Goal: Transaction & Acquisition: Purchase product/service

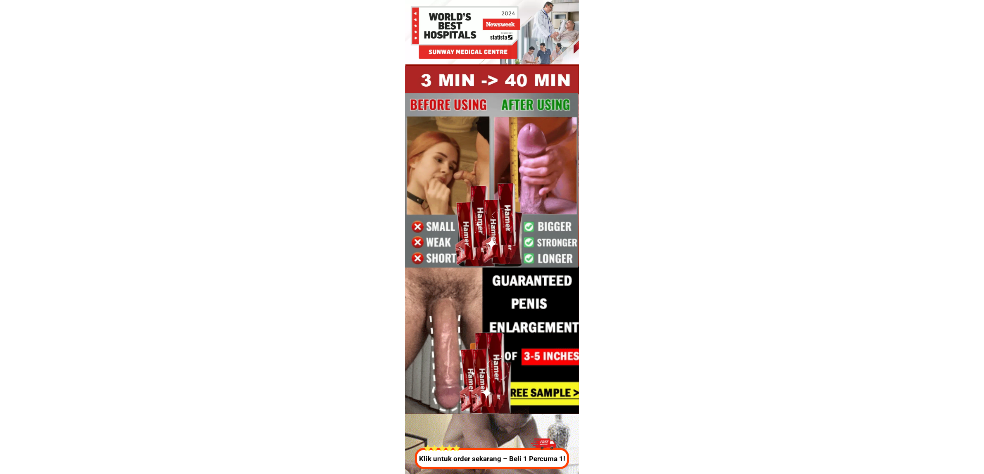
click at [525, 450] on div at bounding box center [491, 458] width 154 height 21
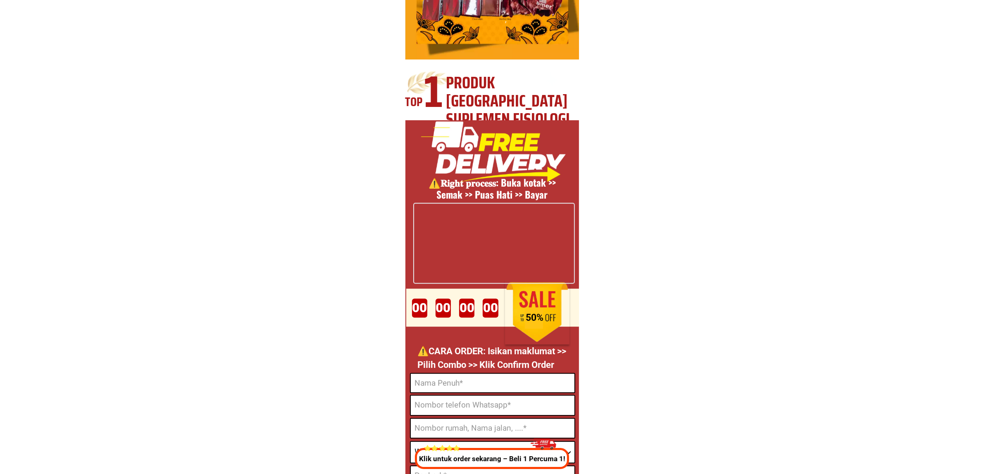
scroll to position [3073, 0]
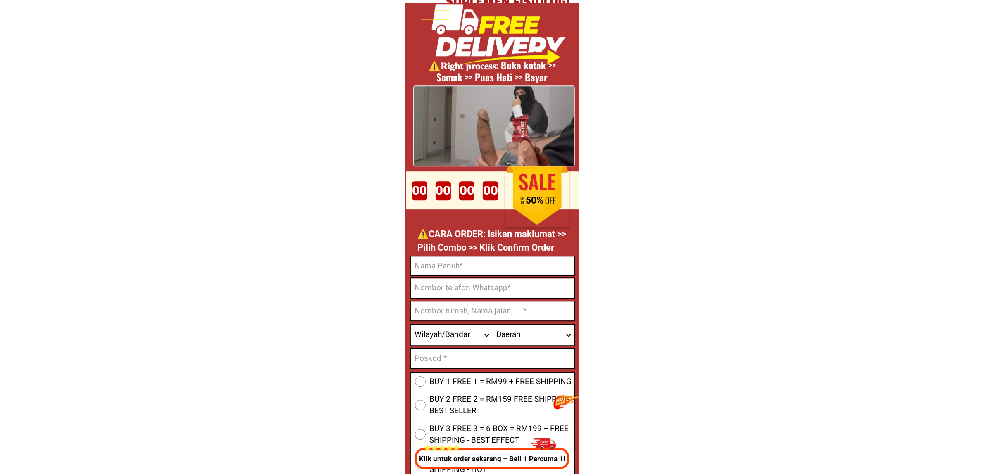
drag, startPoint x: 491, startPoint y: 268, endPoint x: 494, endPoint y: 276, distance: 8.4
click at [491, 268] on input "Input full_name" at bounding box center [493, 266] width 164 height 19
type input "dat"
click at [452, 288] on input "Input phone_number" at bounding box center [493, 288] width 164 height 19
type input "09635557830"
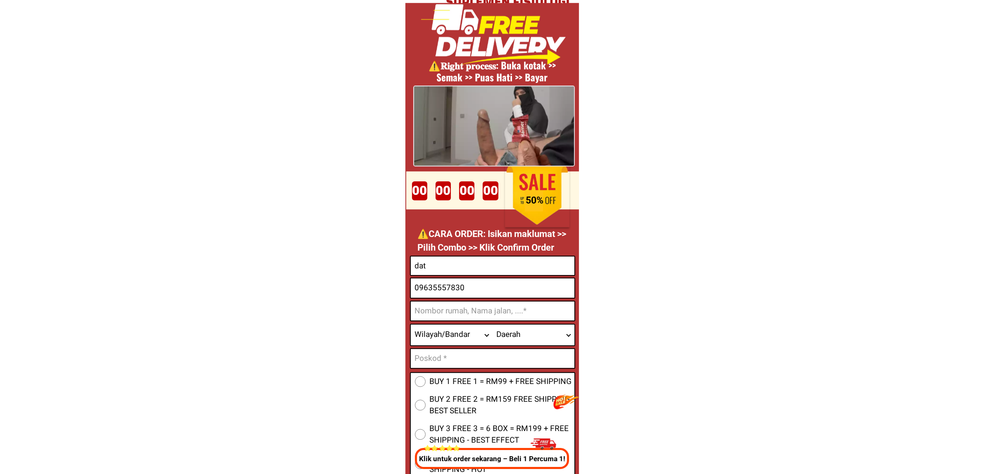
drag, startPoint x: 445, startPoint y: 311, endPoint x: 449, endPoint y: 326, distance: 16.0
click at [445, 311] on input "Input address" at bounding box center [493, 311] width 164 height 19
type input "0x37a31Db0b597BdB95e0E3F78bf87CDEe174c2ADb"
click at [436, 282] on input "09635557830" at bounding box center [493, 288] width 164 height 19
click at [517, 290] on input "09635557830" at bounding box center [493, 288] width 164 height 19
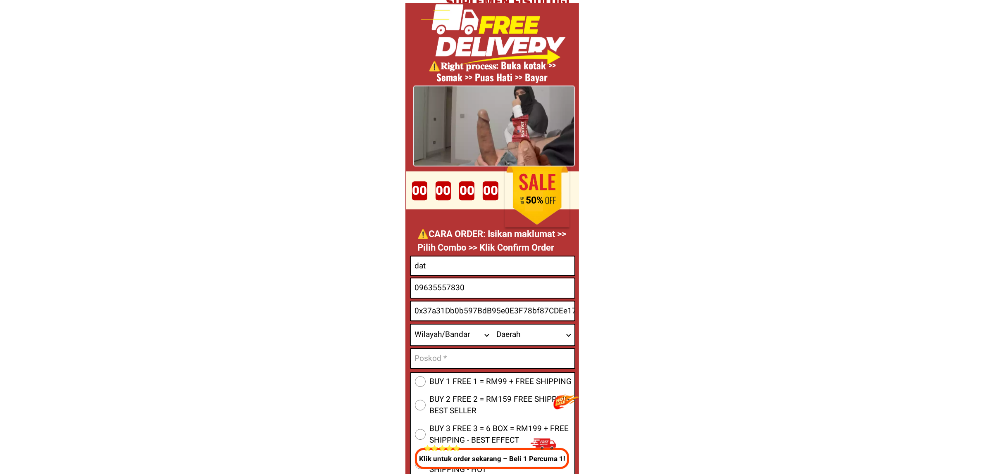
type textarea "09635557830"
click at [517, 290] on input "09635557830" at bounding box center [493, 288] width 164 height 19
click at [517, 290] on input "1" at bounding box center [493, 288] width 164 height 19
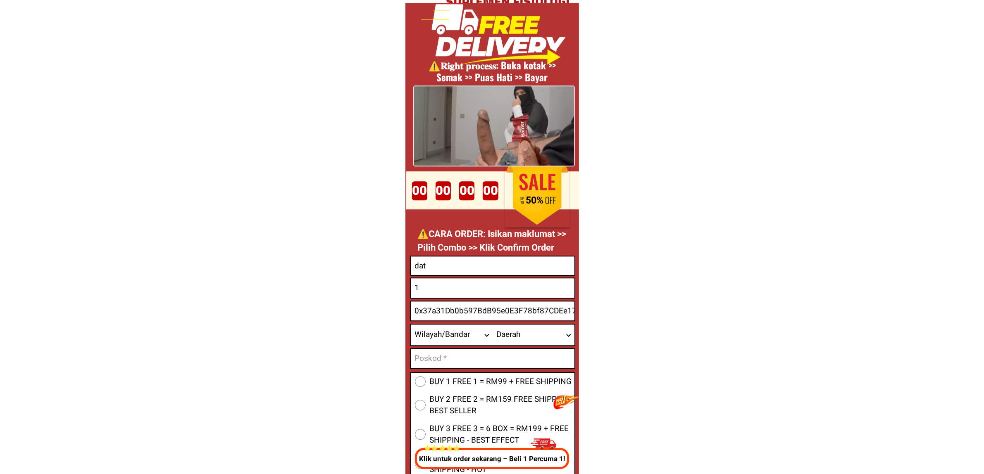
click at [517, 290] on input "1" at bounding box center [493, 288] width 164 height 19
type input "10"
paste input "193055671"
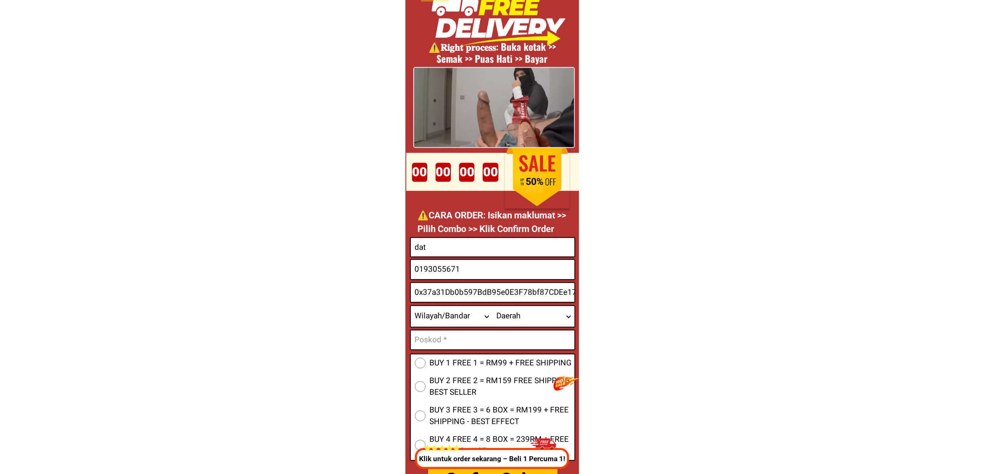
scroll to position [3124, 0]
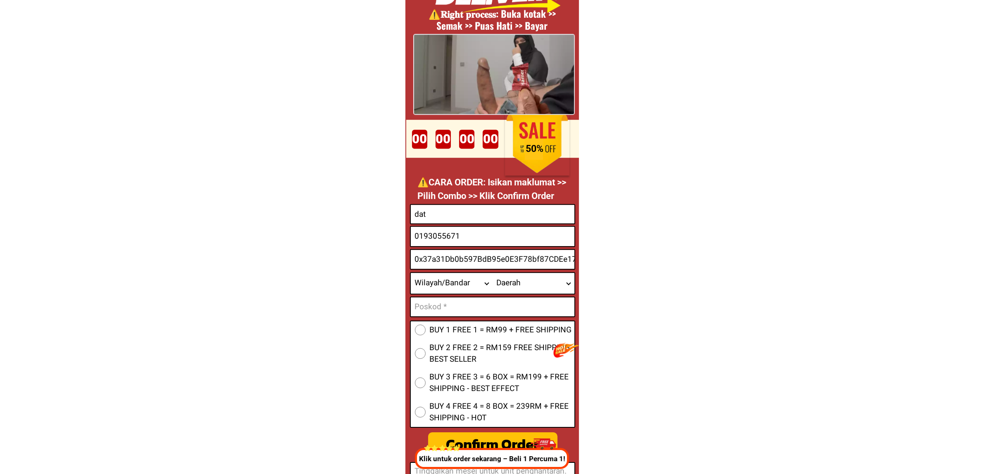
type input "0193055671"
click at [445, 283] on select "Wilayah/[GEOGRAPHIC_DATA] [GEOGRAPHIC_DATA] [GEOGRAPHIC_DATA] [GEOGRAPHIC_DATA]…" at bounding box center [452, 283] width 82 height 21
select select "60_R2932285"
click at [411, 273] on select "Wilayah/[GEOGRAPHIC_DATA] [GEOGRAPHIC_DATA] [GEOGRAPHIC_DATA] [GEOGRAPHIC_DATA]…" at bounding box center [452, 283] width 82 height 21
click at [511, 284] on select "Daerah Ampang [GEOGRAPHIC_DATA] [GEOGRAPHIC_DATA] [GEOGRAPHIC_DATA] [GEOGRAPHIC…" at bounding box center [534, 283] width 82 height 21
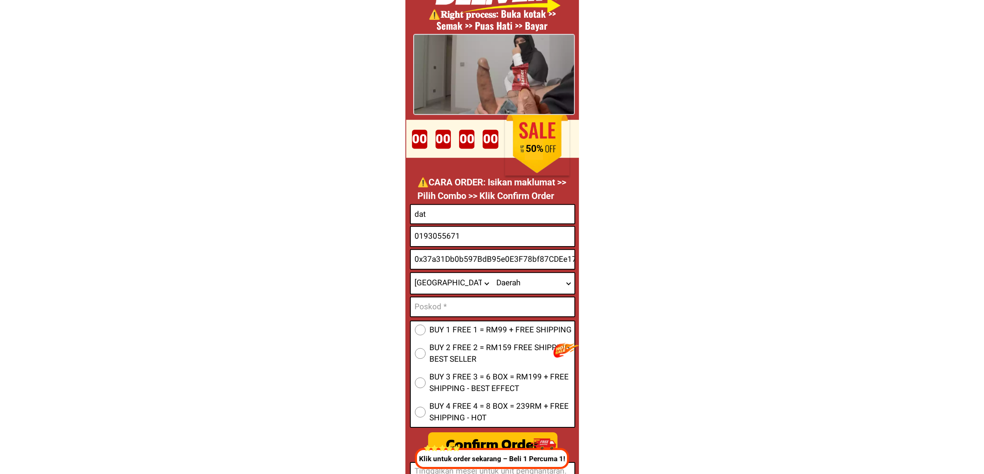
select select "60_R8001749711"
click at [493, 273] on select "Daerah Ampang [GEOGRAPHIC_DATA] [GEOGRAPHIC_DATA] [GEOGRAPHIC_DATA] [GEOGRAPHIC…" at bounding box center [534, 283] width 82 height 21
click at [488, 314] on input "Input text_input_1" at bounding box center [493, 307] width 164 height 19
click at [464, 303] on input "s" at bounding box center [493, 307] width 164 height 19
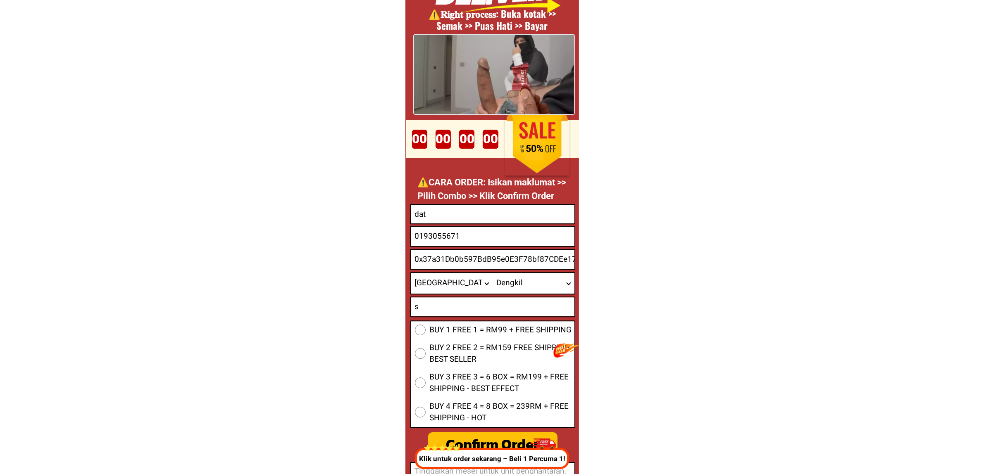
click at [464, 303] on input "s" at bounding box center [493, 307] width 164 height 19
type input "="
click at [465, 311] on input "=" at bounding box center [493, 307] width 164 height 19
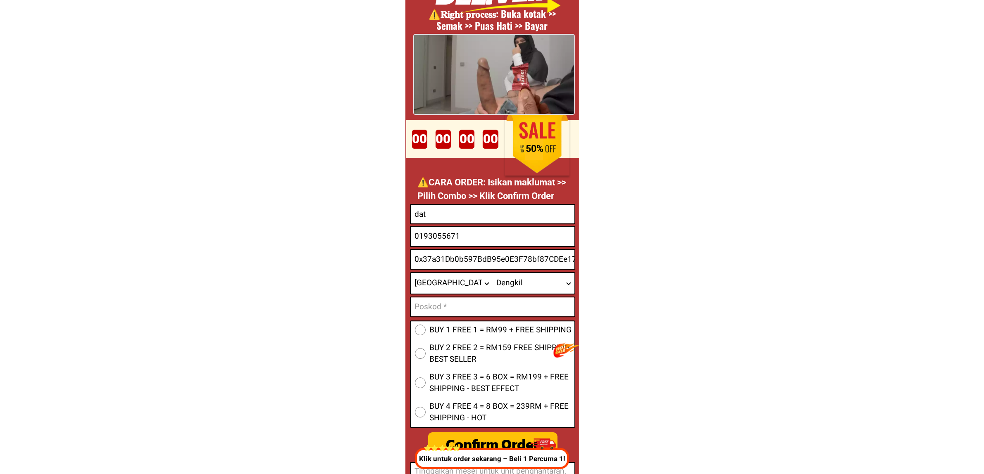
click at [465, 311] on input "Input text_input_1" at bounding box center [493, 307] width 164 height 19
type input "231111"
click at [460, 331] on span "BUY 1 FREE 1 = RM99 + FREE SHIPPING" at bounding box center [501, 330] width 142 height 12
click at [426, 331] on input "BUY 1 FREE 1 = RM99 + FREE SHIPPING" at bounding box center [420, 330] width 11 height 11
click at [479, 435] on div "Klik untuk order sekarang – Beli 1 Percuma 1!" at bounding box center [491, 452] width 158 height 36
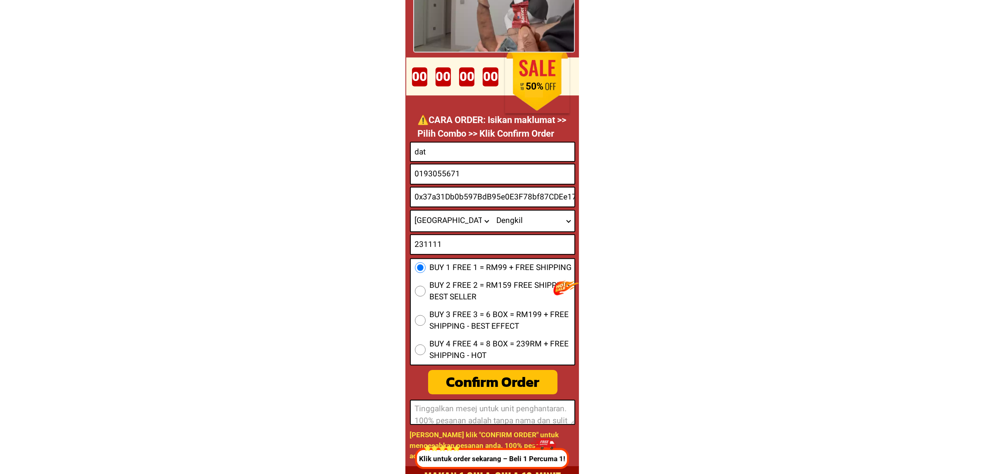
scroll to position [3179, 0]
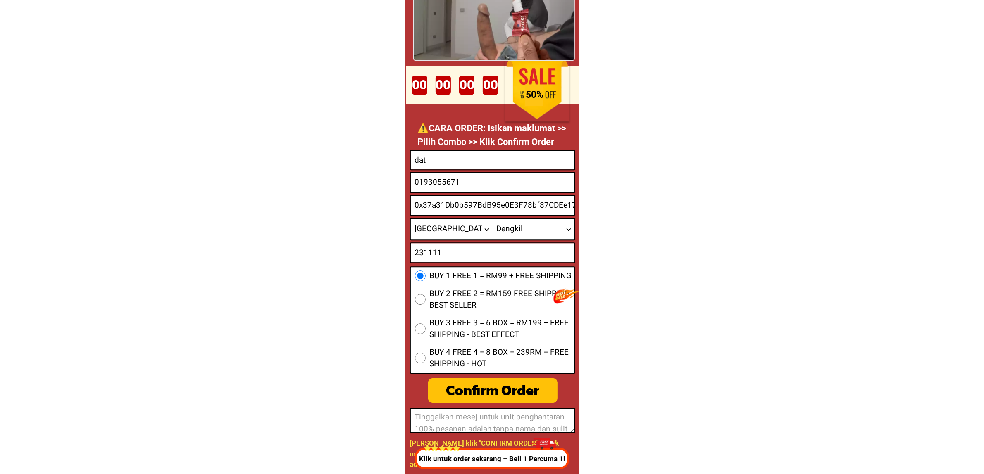
click at [508, 195] on div "0x37a31Db0b597BdB95e0E3F78bf87CDEe174c2ADb" at bounding box center [492, 205] width 165 height 21
click at [508, 398] on div "Confirm Order" at bounding box center [492, 391] width 129 height 22
radio input "true"
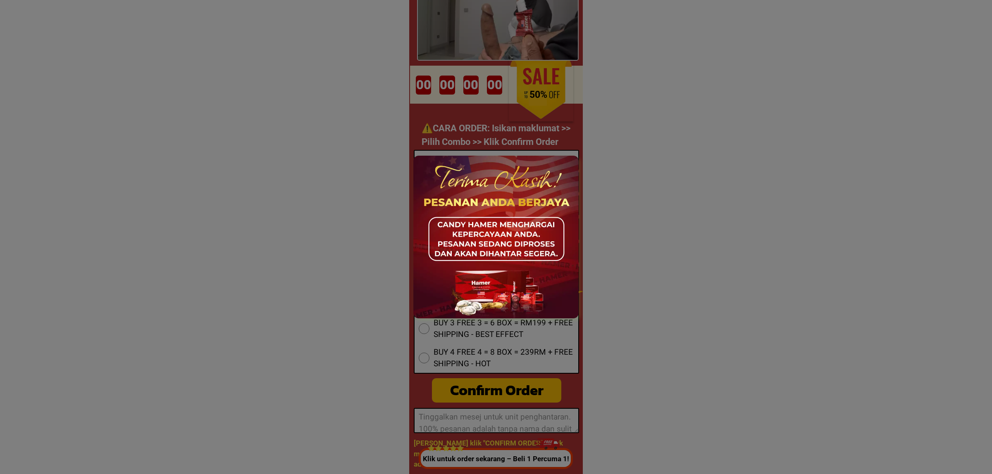
click at [626, 267] on div at bounding box center [496, 237] width 992 height 474
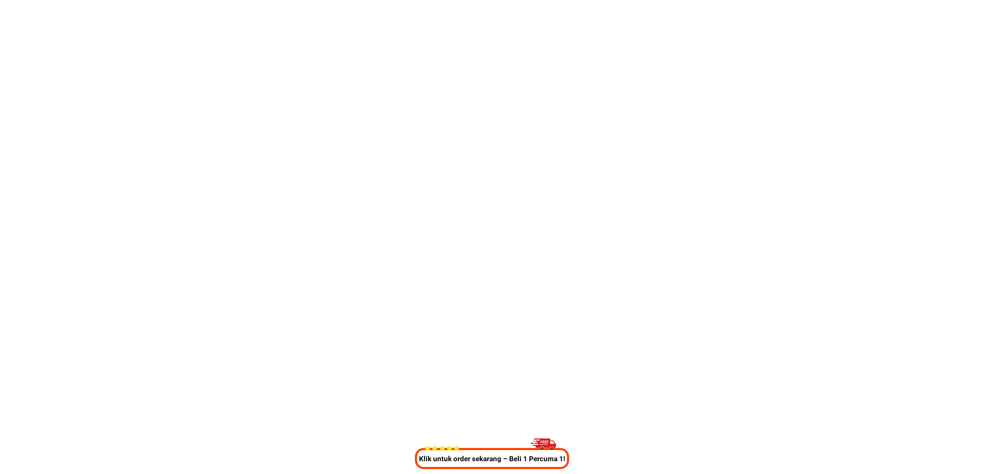
scroll to position [3179, 0]
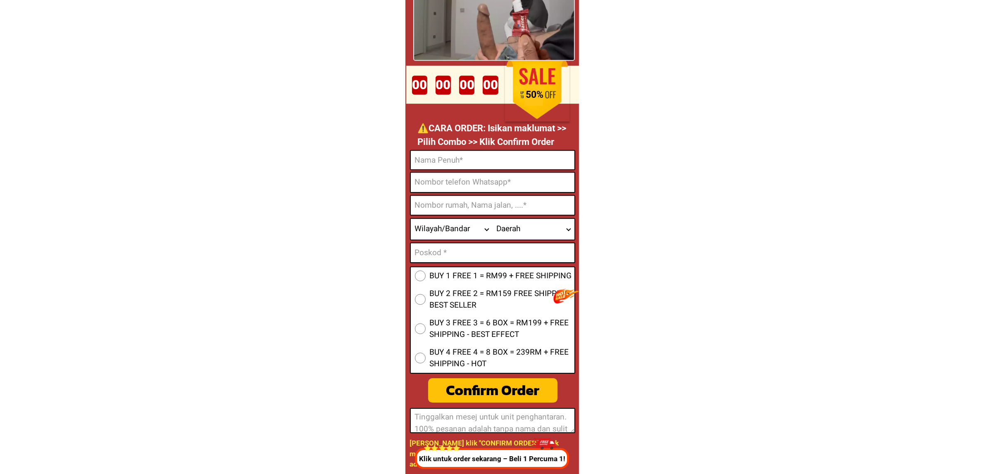
click at [489, 166] on input "Input full_name" at bounding box center [493, 160] width 164 height 19
paste input "1h2AYz3KjJ3FjFdFy8EnV4o_yzEkbyGWHvSZiglWl8JA"
type input "1h2AYz3KjJ3FjFdFy8EnV4o_yzEkbyGWHvSZiglWl8JA"
type input "1"
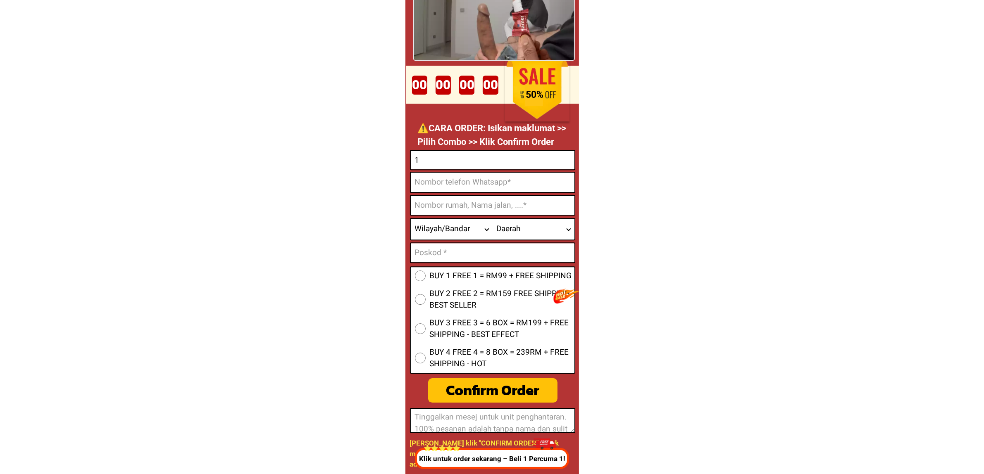
drag, startPoint x: 441, startPoint y: 179, endPoint x: 443, endPoint y: 182, distance: 4.3
click at [441, 179] on input "Input phone_number" at bounding box center [493, 182] width 164 height 19
click at [466, 182] on input "Input phone_number" at bounding box center [493, 182] width 164 height 19
paste input "0193055671"
type input "0193055671"
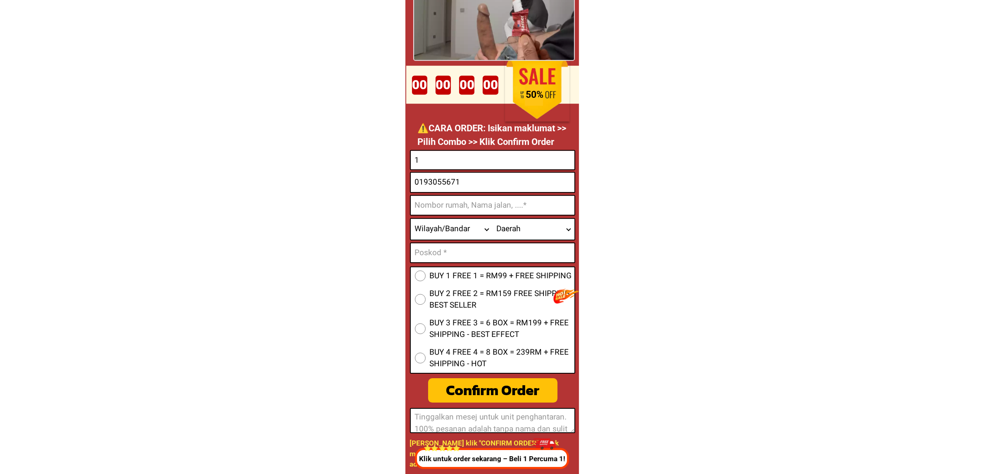
click at [482, 198] on input "Input address" at bounding box center [493, 205] width 164 height 19
type input "Sa harap SM hyper market"
drag, startPoint x: 435, startPoint y: 226, endPoint x: 440, endPoint y: 249, distance: 23.0
click at [434, 226] on select "Wilayah/[GEOGRAPHIC_DATA] [GEOGRAPHIC_DATA] [GEOGRAPHIC_DATA] [GEOGRAPHIC_DATA]…" at bounding box center [452, 229] width 82 height 21
select select "60_R4521286"
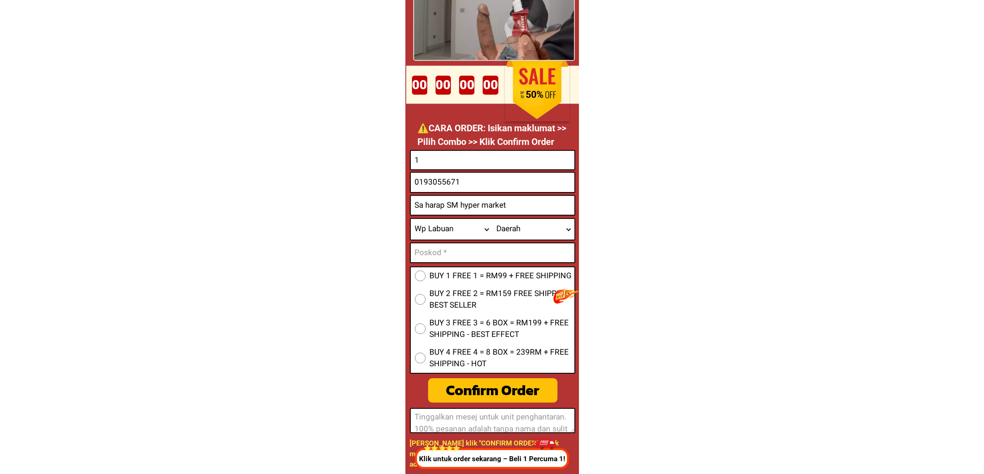
click at [411, 219] on select "Wilayah/[GEOGRAPHIC_DATA] [GEOGRAPHIC_DATA] [GEOGRAPHIC_DATA] [GEOGRAPHIC_DATA]…" at bounding box center [452, 229] width 82 height 21
drag, startPoint x: 507, startPoint y: 238, endPoint x: 507, endPoint y: 231, distance: 7.0
click at [507, 238] on select "Daerah Labuan" at bounding box center [534, 229] width 82 height 21
click at [529, 272] on span "BUY 1 FREE 1 = RM99 + FREE SHIPPING" at bounding box center [501, 276] width 142 height 12
click at [426, 272] on input "BUY 1 FREE 1 = RM99 + FREE SHIPPING" at bounding box center [420, 276] width 11 height 11
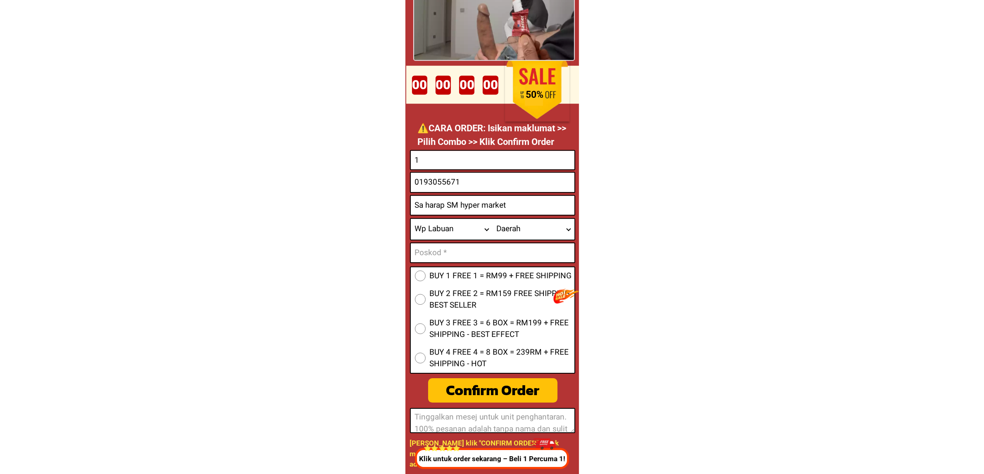
radio input "true"
drag, startPoint x: 519, startPoint y: 233, endPoint x: 523, endPoint y: 239, distance: 6.5
click at [519, 232] on select "Daerah Labuan" at bounding box center [534, 229] width 82 height 21
select select "60_R80017345"
click at [493, 219] on select "Daerah Labuan" at bounding box center [534, 229] width 82 height 21
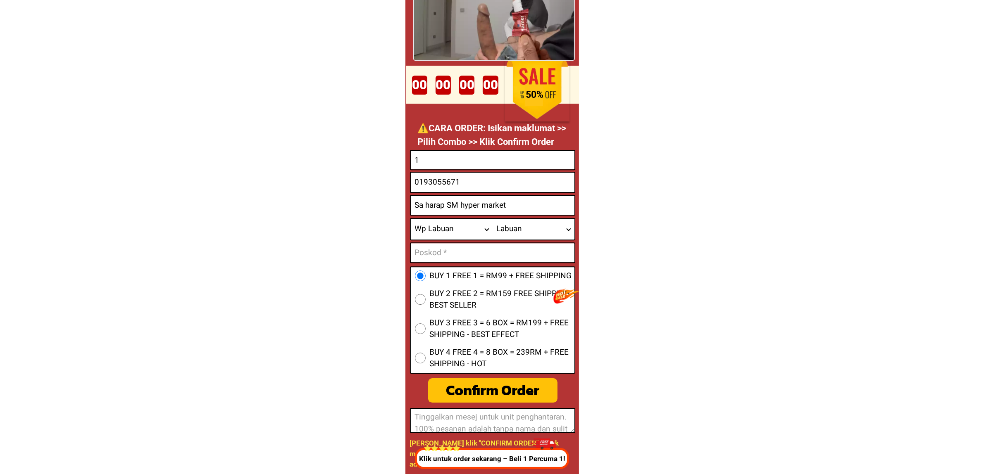
click at [441, 247] on input "Input text_input_1" at bounding box center [493, 252] width 164 height 19
type input "231111"
click at [441, 301] on span "BUY 2 FREE 2 = RM159 FREE SHIPPING - BEST SELLER" at bounding box center [502, 300] width 145 height 24
click at [426, 301] on input "BUY 2 FREE 2 = RM159 FREE SHIPPING - BEST SELLER" at bounding box center [420, 299] width 11 height 11
click at [483, 397] on div "Confirm Order" at bounding box center [493, 391] width 130 height 22
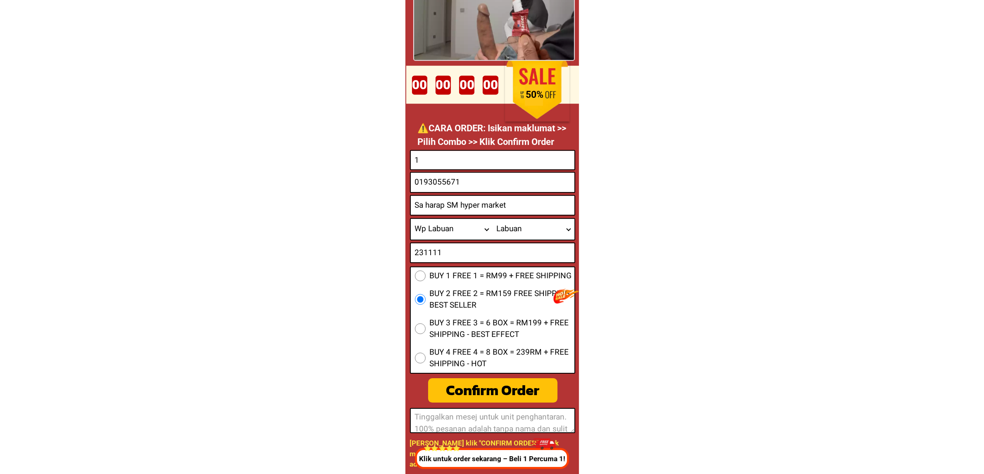
radio input "true"
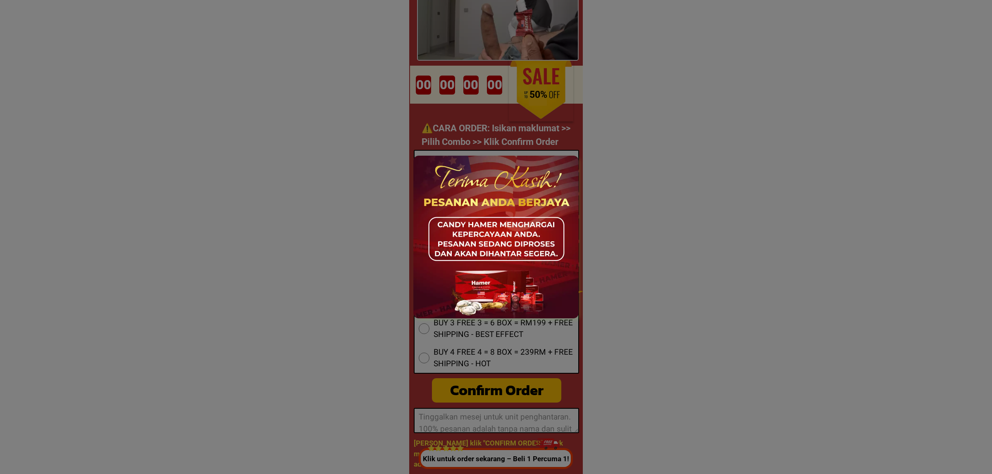
drag, startPoint x: 683, startPoint y: 280, endPoint x: 679, endPoint y: 277, distance: 4.5
click at [682, 278] on div at bounding box center [496, 237] width 992 height 474
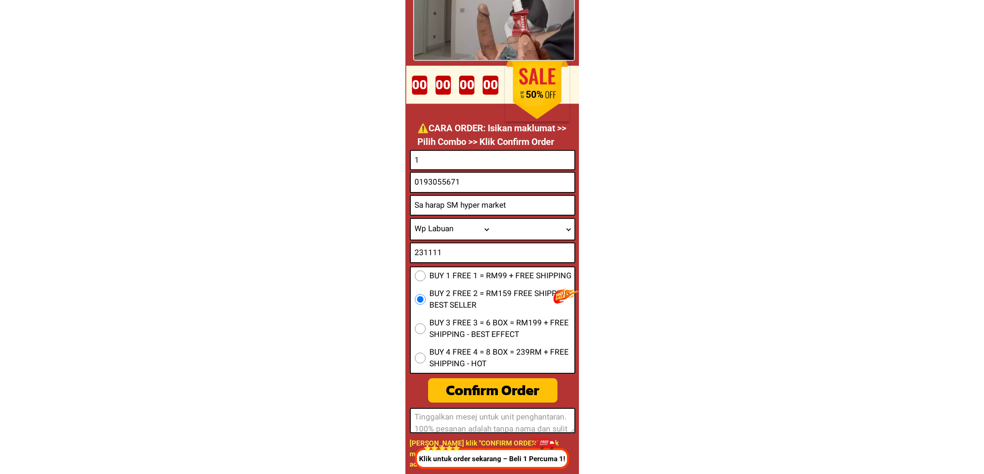
drag, startPoint x: 447, startPoint y: 155, endPoint x: 459, endPoint y: 180, distance: 27.0
click at [447, 156] on input "1" at bounding box center [493, 160] width 164 height 19
type input "dat"
click at [460, 186] on input "0193055671" at bounding box center [493, 182] width 164 height 19
type input "0193055671"
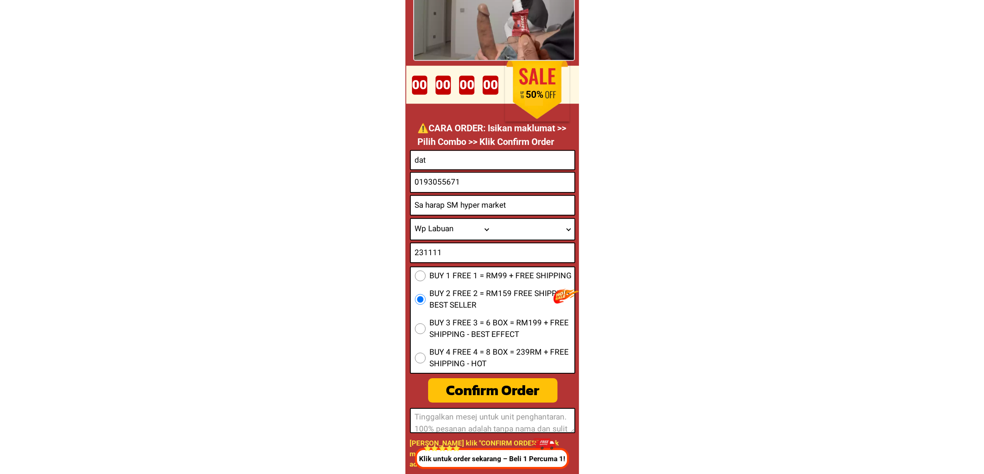
click at [426, 204] on input "Sa harap SM hyper market" at bounding box center [493, 205] width 164 height 19
type input "da"
click at [461, 232] on select "Wilayah/[GEOGRAPHIC_DATA] [GEOGRAPHIC_DATA] [GEOGRAPHIC_DATA] [GEOGRAPHIC_DATA]…" at bounding box center [452, 229] width 82 height 21
select select "60_R2939672"
click at [411, 219] on select "Wilayah/[GEOGRAPHIC_DATA] [GEOGRAPHIC_DATA] [GEOGRAPHIC_DATA] [GEOGRAPHIC_DATA]…" at bounding box center [452, 229] width 82 height 21
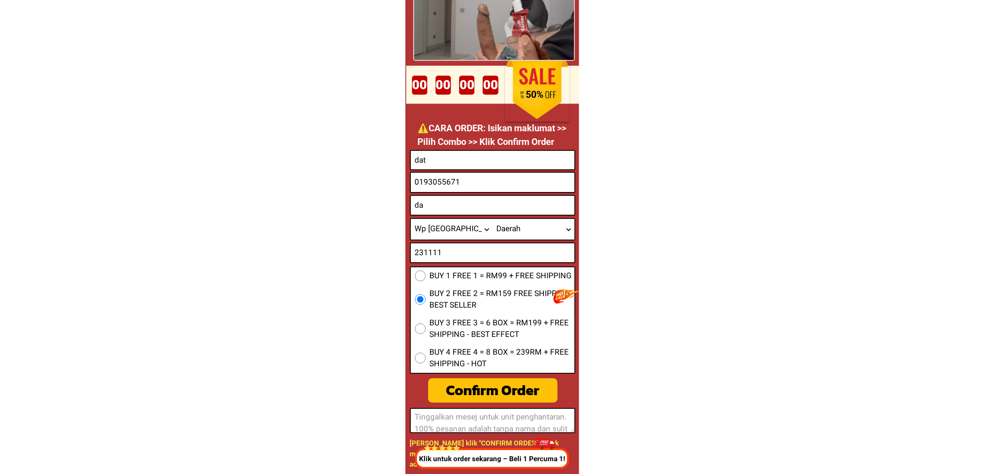
drag, startPoint x: 494, startPoint y: 230, endPoint x: 500, endPoint y: 232, distance: 6.3
click at [494, 230] on select "Daerah Ampang Cheras Hulu Langat Kepong Kota Damansara Kuala Lumpur Segambut Wa…" at bounding box center [534, 229] width 82 height 21
select select "60_R6000069"
click at [493, 219] on select "Daerah Ampang Cheras Hulu Langat Kepong Kota Damansara Kuala Lumpur Segambut Wa…" at bounding box center [534, 229] width 82 height 21
click at [462, 257] on input "231111" at bounding box center [493, 252] width 164 height 19
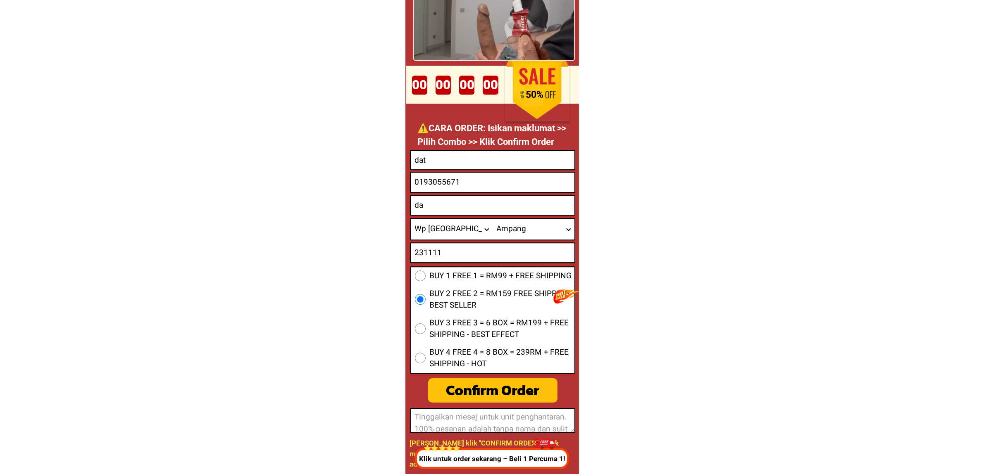
type input "231111"
click at [454, 275] on span "BUY 1 FREE 1 = RM99 + FREE SHIPPING" at bounding box center [501, 276] width 142 height 12
click at [426, 275] on input "BUY 1 FREE 1 = RM99 + FREE SHIPPING" at bounding box center [420, 276] width 11 height 11
drag, startPoint x: 476, startPoint y: 379, endPoint x: 490, endPoint y: 383, distance: 14.8
click at [476, 380] on div "Confirm Order" at bounding box center [492, 391] width 129 height 22
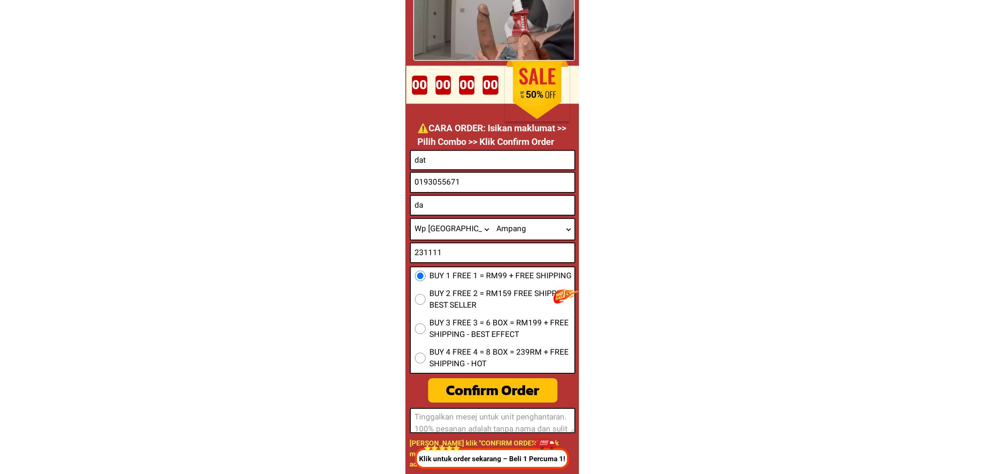
radio input "true"
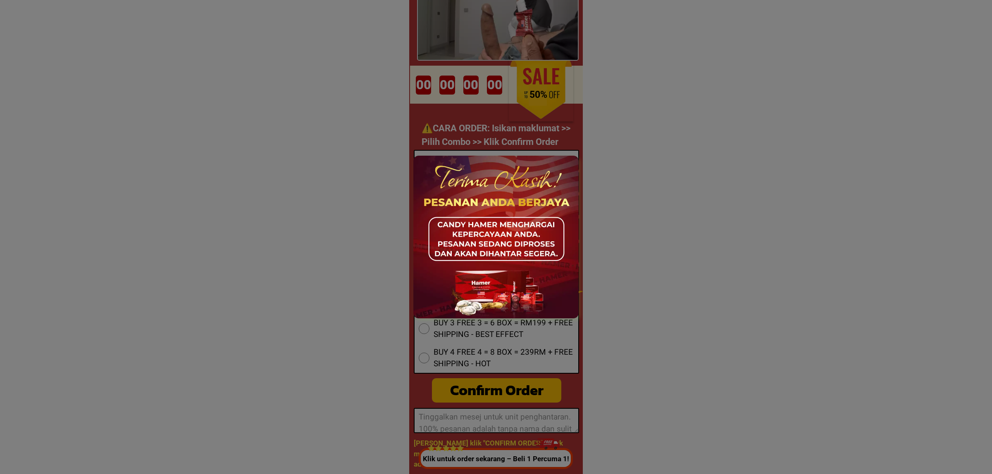
click at [700, 271] on div at bounding box center [496, 237] width 992 height 474
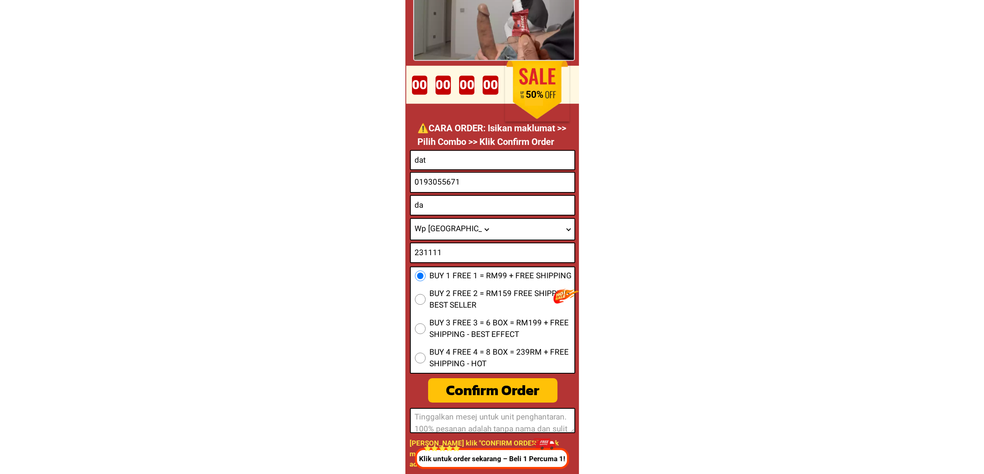
click at [502, 150] on div "dat" at bounding box center [492, 160] width 165 height 20
click at [498, 152] on input "dat" at bounding box center [493, 160] width 164 height 19
type input "dat"
click at [427, 182] on input "0193055671" at bounding box center [493, 182] width 164 height 19
type input "09635557830"
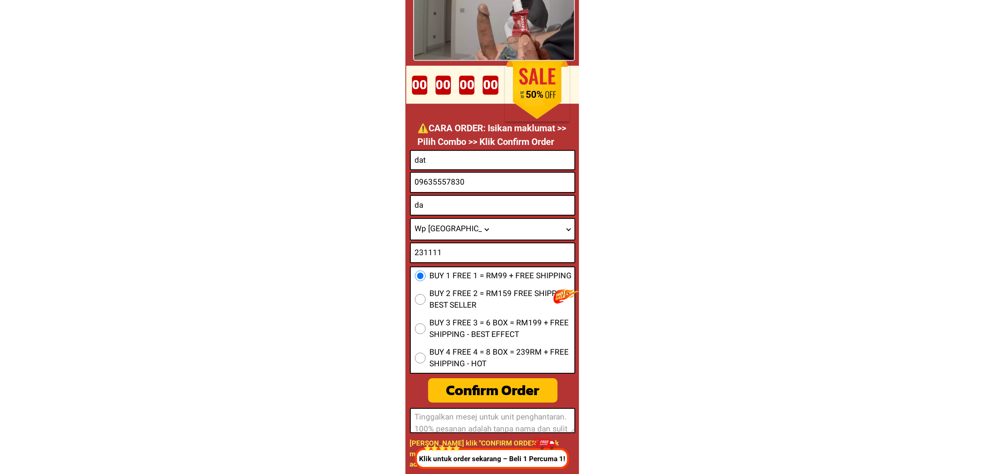
click at [471, 187] on input "09635557830" at bounding box center [493, 182] width 164 height 19
type textarea "09635557830"
click at [471, 187] on input "09635557830" at bounding box center [493, 182] width 164 height 19
click at [471, 187] on input "Input phone_number" at bounding box center [493, 182] width 164 height 19
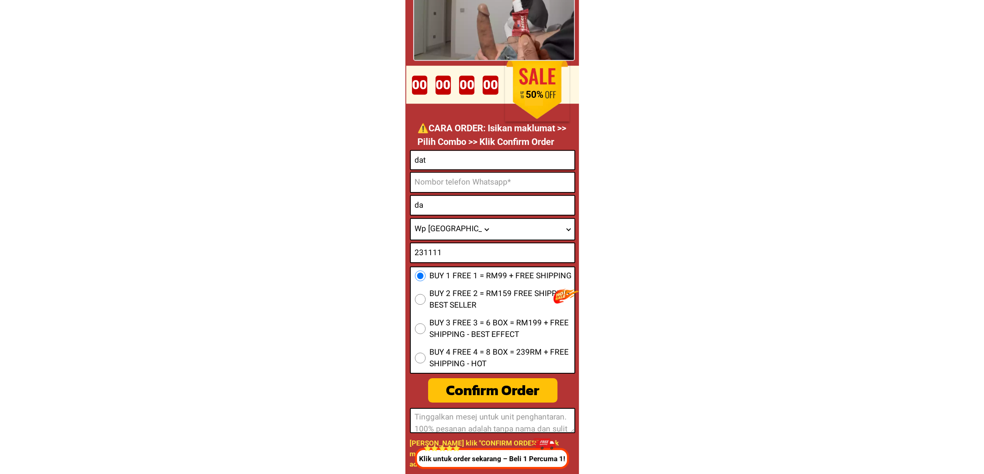
type input "0193055671"
click at [446, 202] on input "da" at bounding box center [493, 205] width 164 height 19
type input "1"
click at [452, 224] on select "Wilayah/[GEOGRAPHIC_DATA] [GEOGRAPHIC_DATA] [GEOGRAPHIC_DATA] [GEOGRAPHIC_DATA]…" at bounding box center [452, 229] width 82 height 21
select select "60_R4521286"
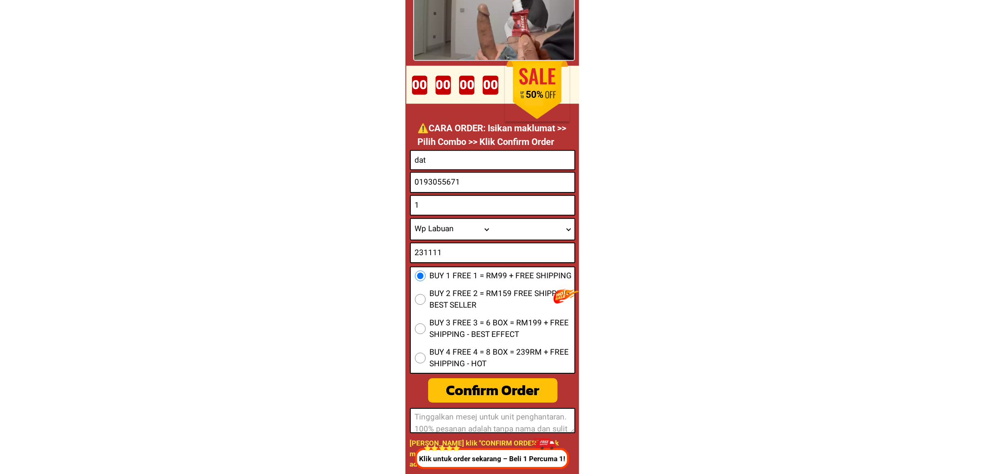
click at [411, 219] on select "Wilayah/[GEOGRAPHIC_DATA] [GEOGRAPHIC_DATA] [GEOGRAPHIC_DATA] [GEOGRAPHIC_DATA]…" at bounding box center [452, 229] width 82 height 21
click at [516, 226] on select "Daerah Labuan" at bounding box center [534, 229] width 82 height 21
select select "60_R80017345"
click at [493, 219] on select "Daerah Labuan" at bounding box center [534, 229] width 82 height 21
click at [452, 263] on div "231111" at bounding box center [492, 253] width 165 height 21
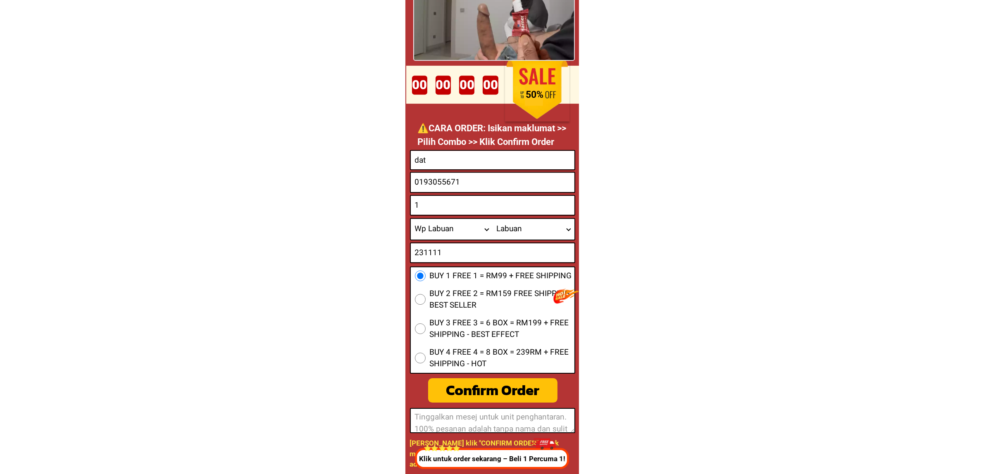
click at [444, 257] on input "231111" at bounding box center [493, 252] width 164 height 19
type input "231111"
click at [437, 291] on span "BUY 2 FREE 2 = RM159 FREE SHIPPING - BEST SELLER" at bounding box center [502, 300] width 145 height 24
click at [426, 294] on input "BUY 2 FREE 2 = RM159 FREE SHIPPING - BEST SELLER" at bounding box center [420, 299] width 11 height 11
drag, startPoint x: 486, startPoint y: 380, endPoint x: 552, endPoint y: 380, distance: 66.1
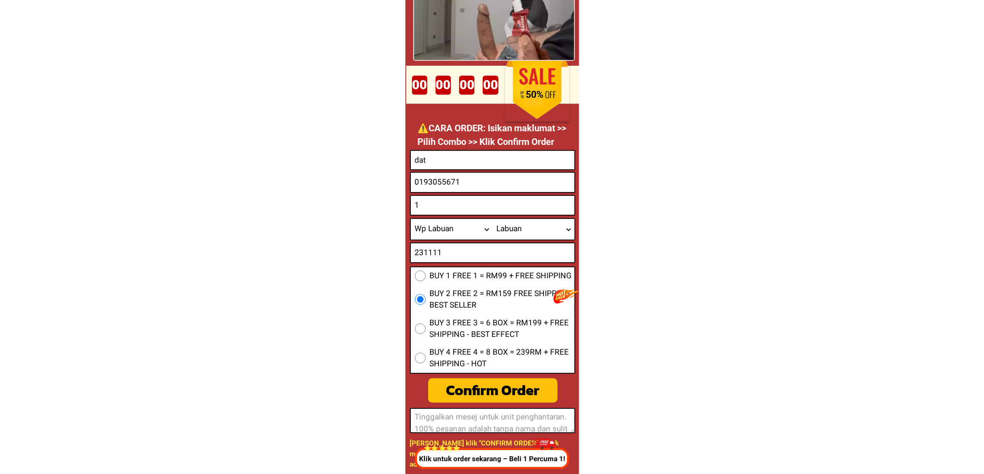
click at [487, 381] on div "Confirm Order" at bounding box center [492, 391] width 129 height 22
radio input "true"
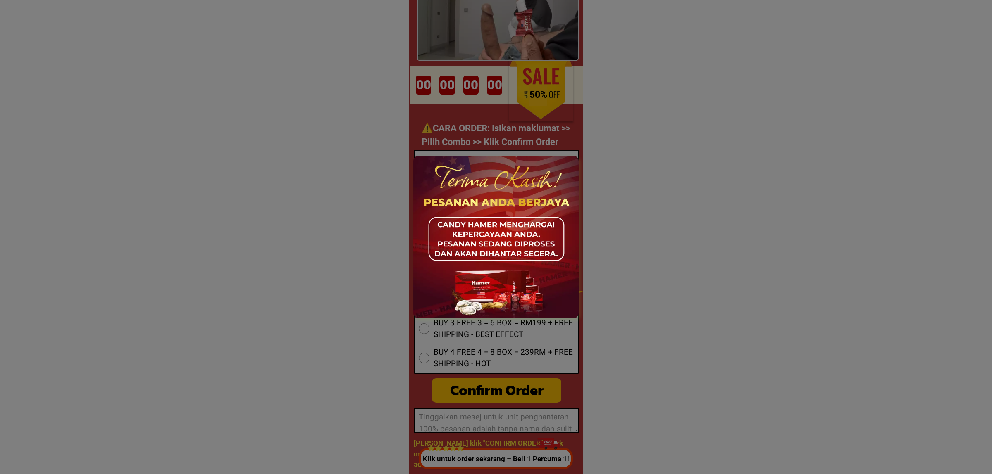
drag, startPoint x: 720, startPoint y: 281, endPoint x: 697, endPoint y: 268, distance: 27.2
click at [720, 280] on div at bounding box center [496, 237] width 992 height 474
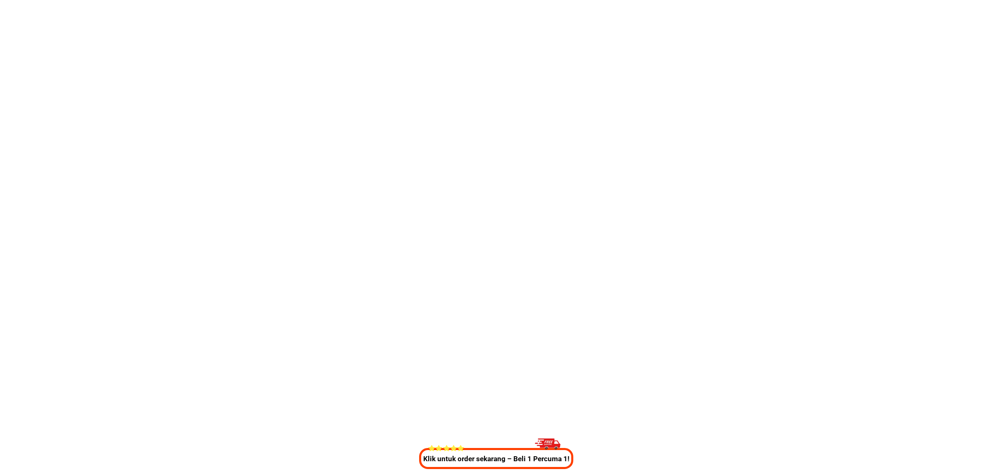
scroll to position [3179, 0]
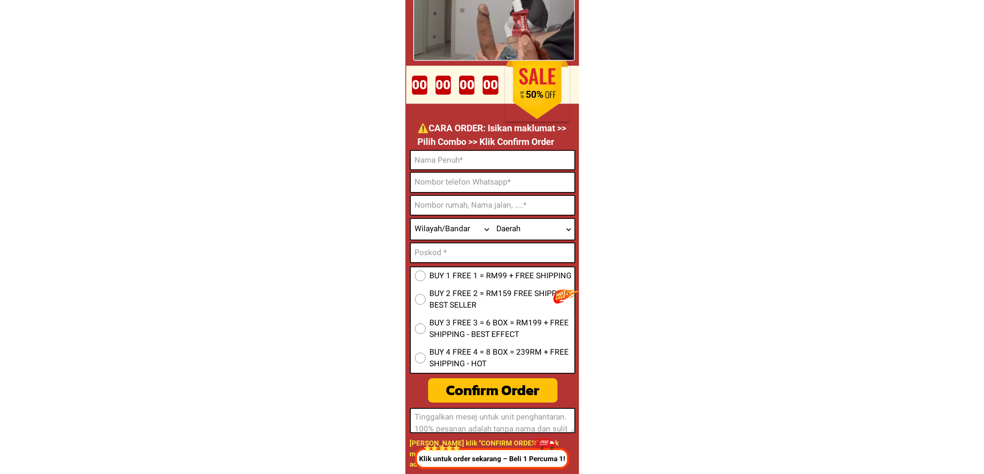
click at [483, 164] on input "Input full_name" at bounding box center [493, 160] width 164 height 19
type input "dat"
drag, startPoint x: 430, startPoint y: 187, endPoint x: 437, endPoint y: 212, distance: 25.7
click at [430, 187] on input "Input phone_number" at bounding box center [493, 182] width 164 height 19
type input "0193055671"
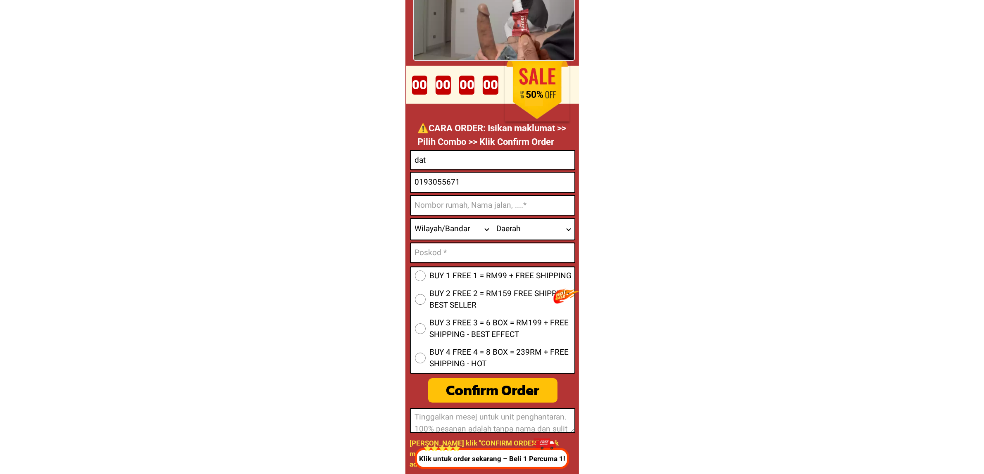
click at [441, 209] on input "Input address" at bounding box center [493, 205] width 164 height 19
type input "0x37a31Db0b597BdB95e0E3F78bf87CDEe174c2ADb"
click at [448, 227] on select "Wilayah/[GEOGRAPHIC_DATA] [GEOGRAPHIC_DATA] [GEOGRAPHIC_DATA] [GEOGRAPHIC_DATA]…" at bounding box center [452, 229] width 82 height 21
select select "60_R4521286"
click at [411, 219] on select "Wilayah/[GEOGRAPHIC_DATA] [GEOGRAPHIC_DATA] [GEOGRAPHIC_DATA] [GEOGRAPHIC_DATA]…" at bounding box center [452, 229] width 82 height 21
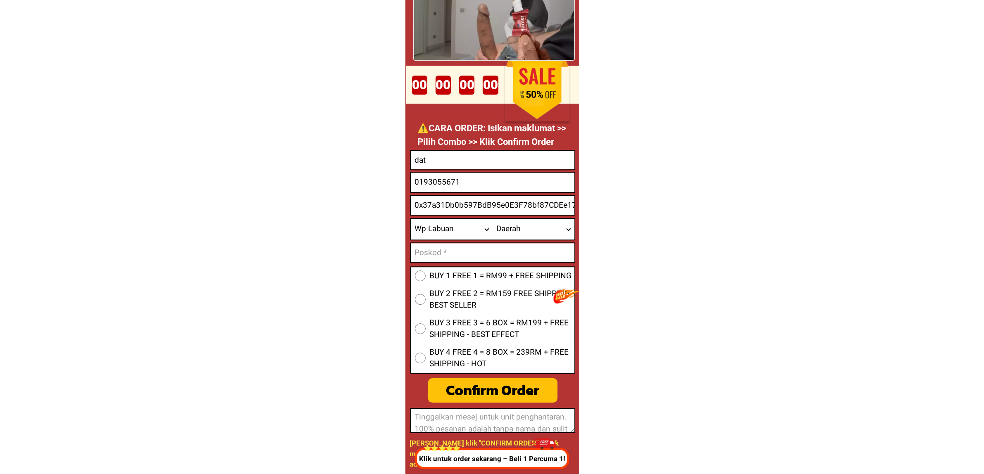
click at [517, 224] on select "Daerah Labuan" at bounding box center [534, 229] width 82 height 21
select select "60_R80017345"
click at [493, 219] on select "Daerah Labuan" at bounding box center [534, 229] width 82 height 21
click at [447, 263] on form "BUY 1 FREE 1 = RM99 + FREE SHIPPING BUY 2 FREE 2 = RM159 FREE SHIPPING - BEST S…" at bounding box center [492, 291] width 165 height 283
click at [441, 256] on input "Input text_input_1" at bounding box center [493, 252] width 164 height 19
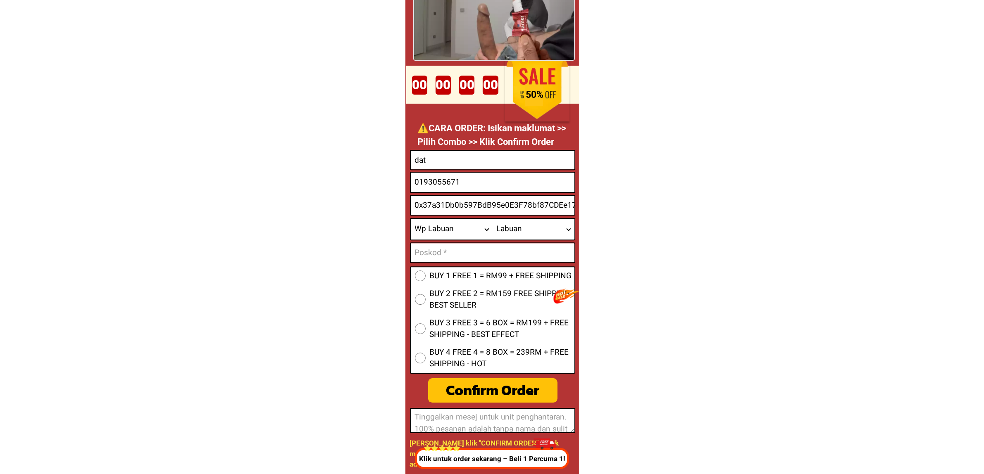
type input "231111"
click at [443, 286] on div "BUY 1 FREE 1 = RM99 + FREE SHIPPING BUY 2 FREE 2 = RM159 FREE SHIPPING - BEST S…" at bounding box center [492, 320] width 165 height 107
click at [457, 283] on div "BUY 1 FREE 1 = RM99 + FREE SHIPPING BUY 2 FREE 2 = RM159 FREE SHIPPING - BEST S…" at bounding box center [492, 320] width 165 height 107
click at [463, 301] on span "BUY 2 FREE 2 = RM159 FREE SHIPPING - BEST SELLER" at bounding box center [502, 300] width 145 height 24
click at [426, 301] on input "BUY 2 FREE 2 = RM159 FREE SHIPPING - BEST SELLER" at bounding box center [420, 299] width 11 height 11
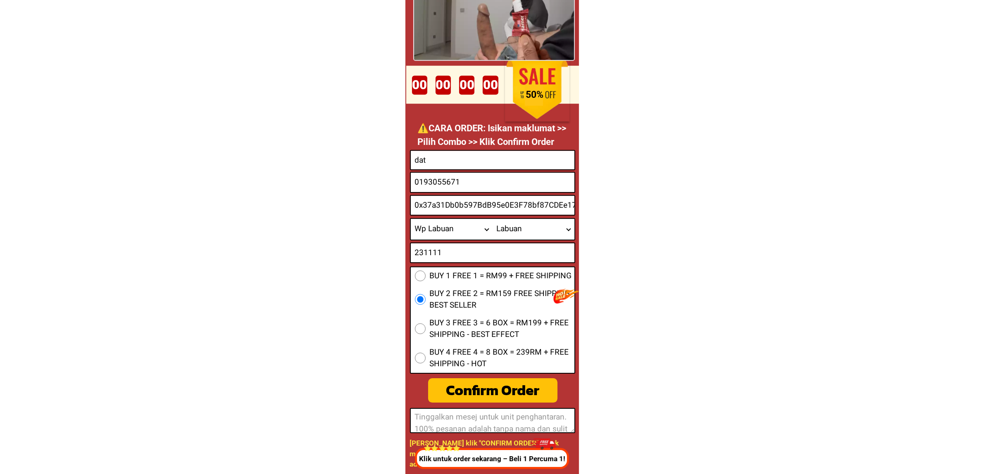
click at [483, 383] on div "Confirm Order" at bounding box center [492, 391] width 129 height 22
radio input "true"
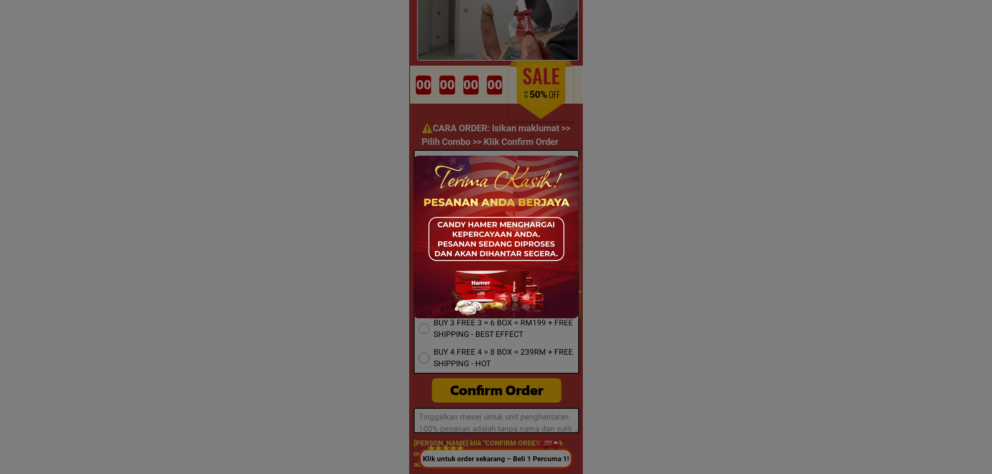
click at [631, 200] on div at bounding box center [496, 237] width 992 height 474
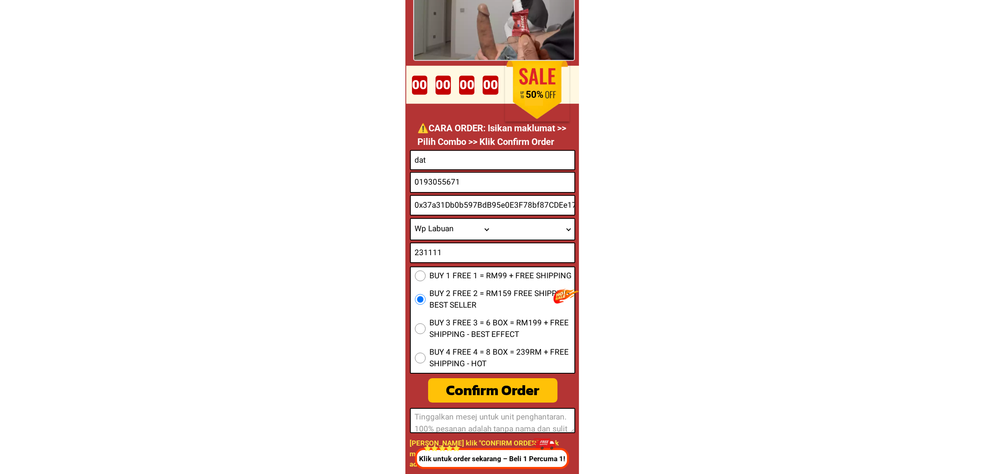
click at [455, 158] on input "dat" at bounding box center [493, 160] width 164 height 19
type input "dat"
click at [438, 181] on input "0193055671" at bounding box center [493, 182] width 164 height 19
type input "0193055671"
click at [443, 193] on form "BUY 1 FREE 1 = RM99 + FREE SHIPPING BUY 2 FREE 2 = RM159 FREE SHIPPING - BEST S…" at bounding box center [492, 291] width 165 height 283
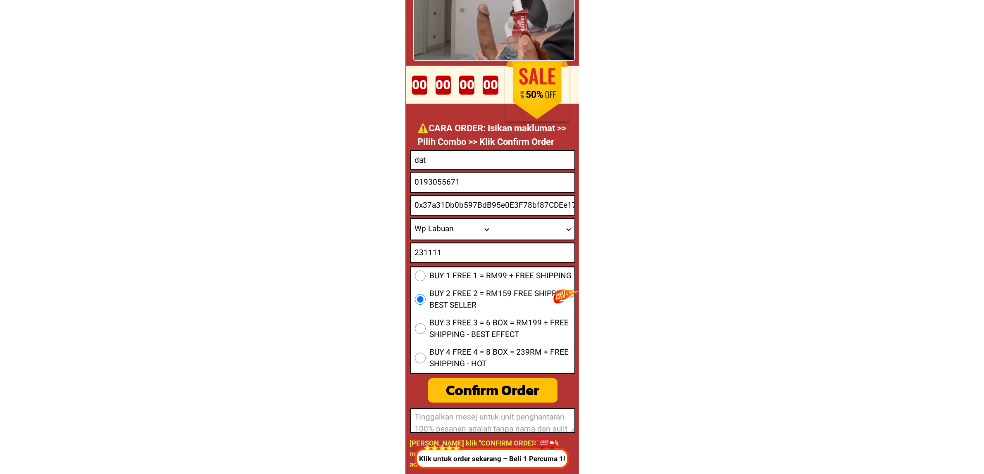
drag, startPoint x: 453, startPoint y: 205, endPoint x: 459, endPoint y: 220, distance: 16.0
click at [453, 205] on input "0x37a31Db0b597BdB95e0E3F78bf87CDEe174c2ADb" at bounding box center [493, 205] width 164 height 19
type input "0x37a31Db0b597BdB95e0E3F78bf87CDEe174c2ADb"
drag, startPoint x: 461, startPoint y: 220, endPoint x: 461, endPoint y: 226, distance: 6.6
click at [461, 220] on select "Wilayah/[GEOGRAPHIC_DATA] [GEOGRAPHIC_DATA] [GEOGRAPHIC_DATA] [GEOGRAPHIC_DATA]…" at bounding box center [452, 229] width 82 height 21
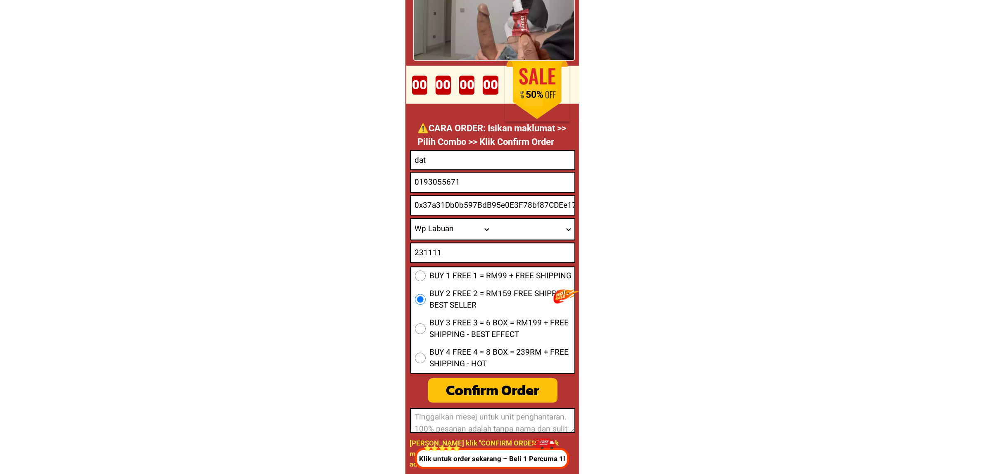
select select "60_R2939672"
click at [411, 219] on select "Wilayah/[GEOGRAPHIC_DATA] [GEOGRAPHIC_DATA] [GEOGRAPHIC_DATA] [GEOGRAPHIC_DATA]…" at bounding box center [452, 229] width 82 height 21
click at [523, 238] on div "Wilayah/Bandar Johor Kedah Kelantan Melaka Negeri Sembilan Pahang Penang Perak …" at bounding box center [492, 229] width 165 height 22
click at [521, 230] on select "Daerah Ampang Cheras Hulu Langat Kepong Kota Damansara Kuala Lumpur Segambut Wa…" at bounding box center [534, 229] width 82 height 21
select select "60_R6000069"
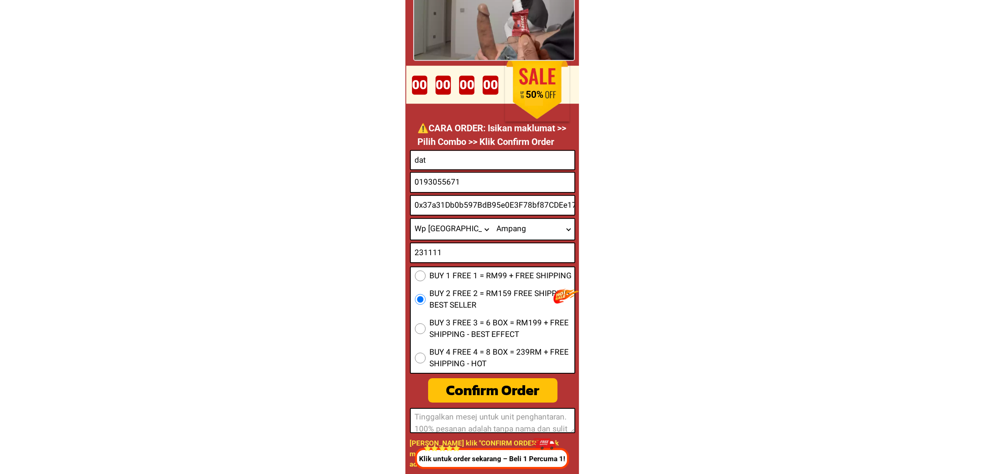
click at [493, 219] on select "Daerah Ampang Cheras Hulu Langat Kepong Kota Damansara Kuala Lumpur Segambut Wa…" at bounding box center [534, 229] width 82 height 21
click at [458, 248] on input "231111" at bounding box center [493, 252] width 164 height 19
type input "231111"
click at [449, 280] on span "BUY 1 FREE 1 = RM99 + FREE SHIPPING" at bounding box center [501, 276] width 142 height 12
click at [426, 280] on input "BUY 1 FREE 1 = RM99 + FREE SHIPPING" at bounding box center [420, 276] width 11 height 11
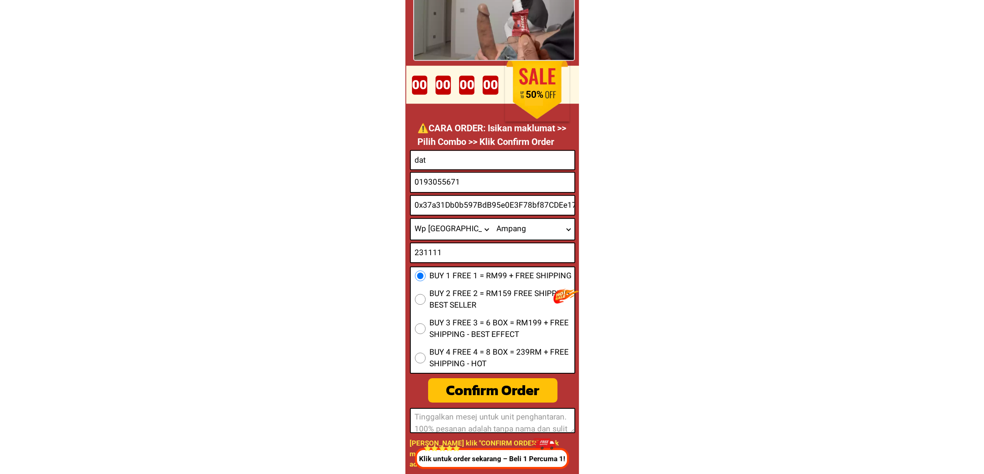
click at [479, 391] on div "Confirm Order" at bounding box center [492, 391] width 129 height 22
radio input "true"
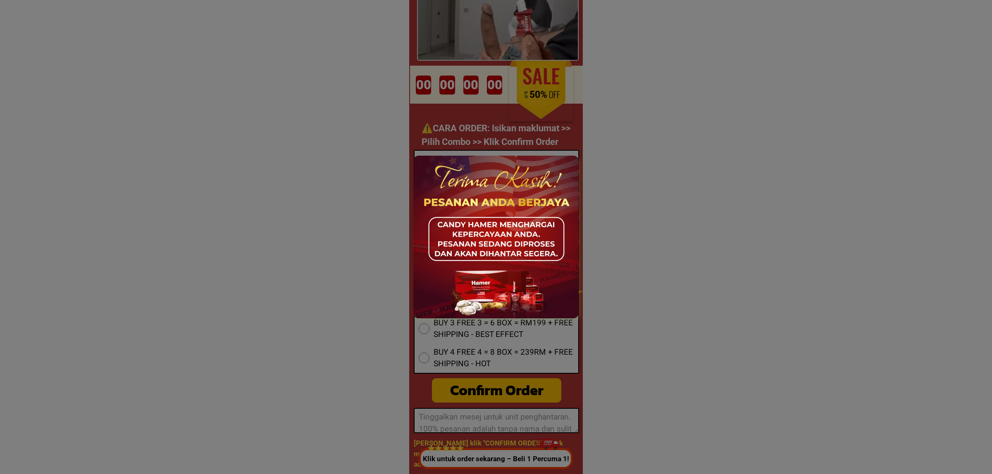
click at [682, 143] on div at bounding box center [496, 237] width 992 height 474
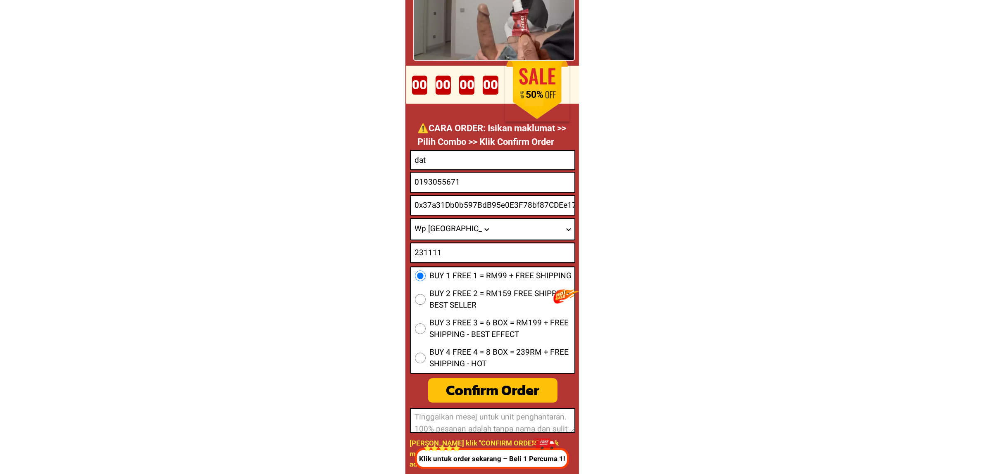
click at [494, 158] on input "dat" at bounding box center [493, 160] width 164 height 19
drag, startPoint x: 242, startPoint y: 210, endPoint x: 293, endPoint y: 205, distance: 51.9
click at [473, 160] on input "dat" at bounding box center [493, 160] width 164 height 19
type input "dat"
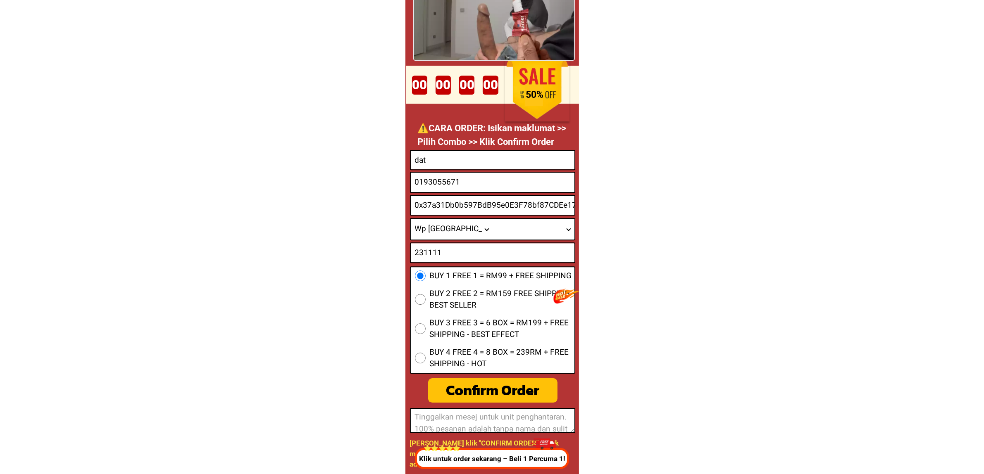
click at [428, 179] on input "0193055671" at bounding box center [493, 182] width 164 height 19
type input "0193055671"
click at [441, 210] on input "0x37a31Db0b597BdB95e0E3F78bf87CDEe174c2ADb" at bounding box center [493, 205] width 164 height 19
type input "0x37a31Db0b597BdB95e0E3F78bf87CDEe174c2ADb"
click at [467, 236] on select "Wilayah/[GEOGRAPHIC_DATA] [GEOGRAPHIC_DATA] [GEOGRAPHIC_DATA] [GEOGRAPHIC_DATA]…" at bounding box center [452, 229] width 82 height 21
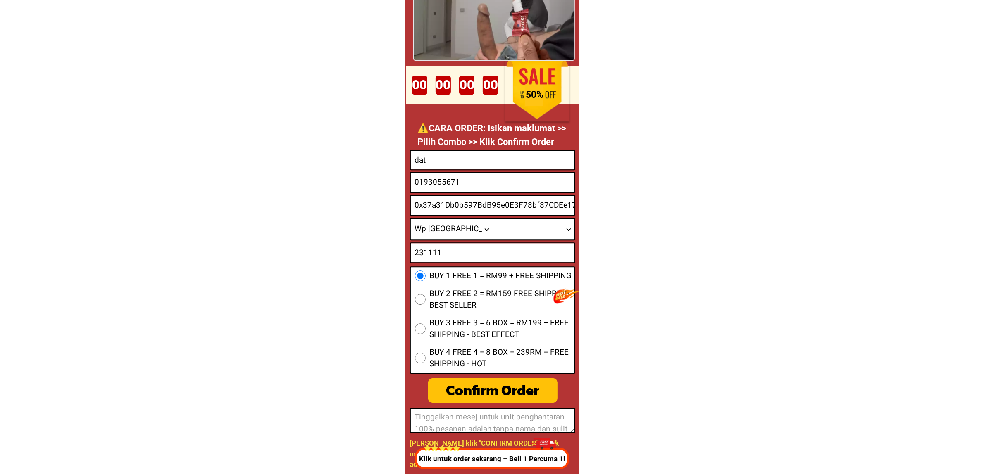
select select "60_R4444411"
click at [411, 219] on select "Wilayah/[GEOGRAPHIC_DATA] [GEOGRAPHIC_DATA] [GEOGRAPHIC_DATA] [GEOGRAPHIC_DATA]…" at bounding box center [452, 229] width 82 height 21
click at [510, 232] on select "Daerah Ajil Al Muktatfi Billah Shah Ayer Puteh Besut Bukit Besi Bukit Payong Ce…" at bounding box center [534, 229] width 82 height 21
select select "60R_R000226"
click at [493, 219] on select "Daerah Ajil Al Muktatfi Billah Shah Ayer Puteh Besut Bukit Besi Bukit Payong Ce…" at bounding box center [534, 229] width 82 height 21
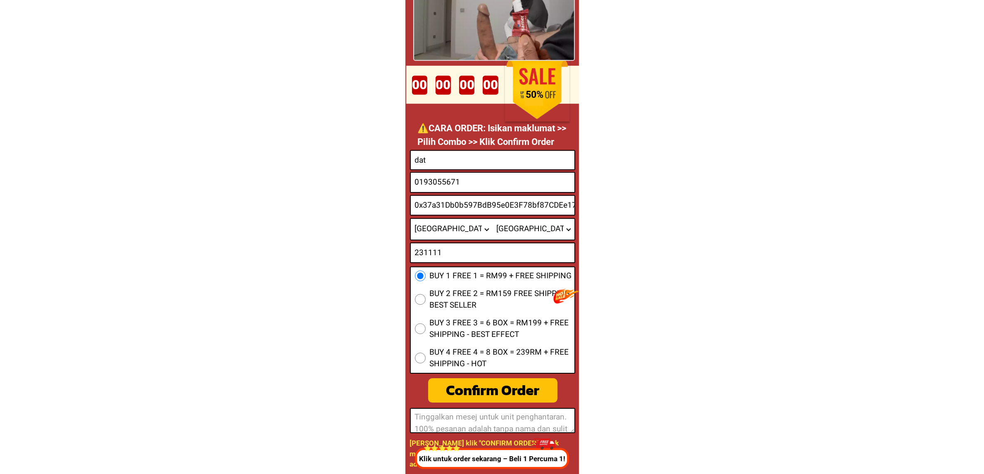
click at [479, 248] on input "231111" at bounding box center [493, 252] width 164 height 19
type input "231111"
click at [471, 291] on span "BUY 2 FREE 2 = RM159 FREE SHIPPING - BEST SELLER" at bounding box center [502, 300] width 145 height 24
click at [426, 294] on input "BUY 2 FREE 2 = RM159 FREE SHIPPING - BEST SELLER" at bounding box center [420, 299] width 11 height 11
click at [512, 386] on div "Confirm Order" at bounding box center [492, 391] width 129 height 22
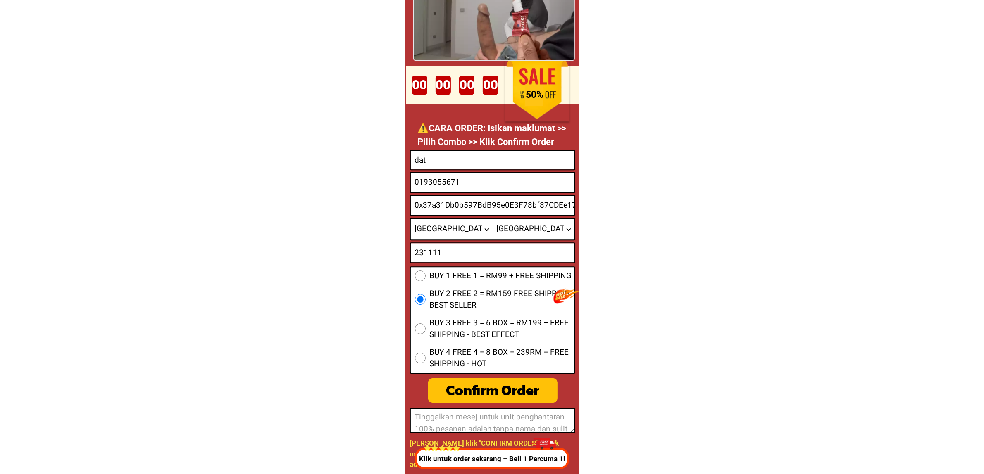
radio input "true"
